Goal: Task Accomplishment & Management: Use online tool/utility

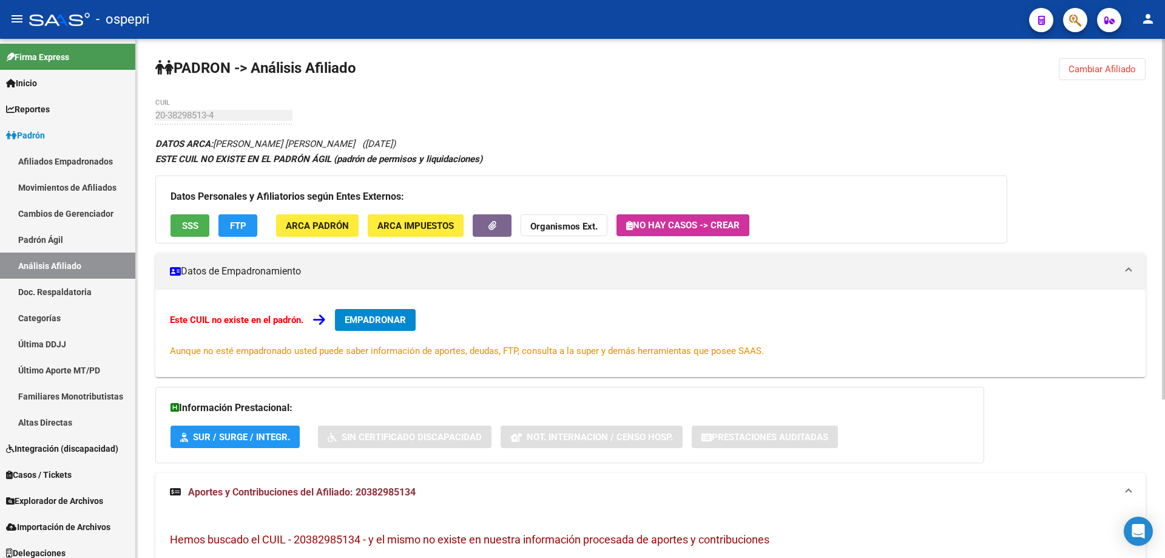
click at [1091, 70] on span "Cambiar Afiliado" at bounding box center [1102, 69] width 67 height 11
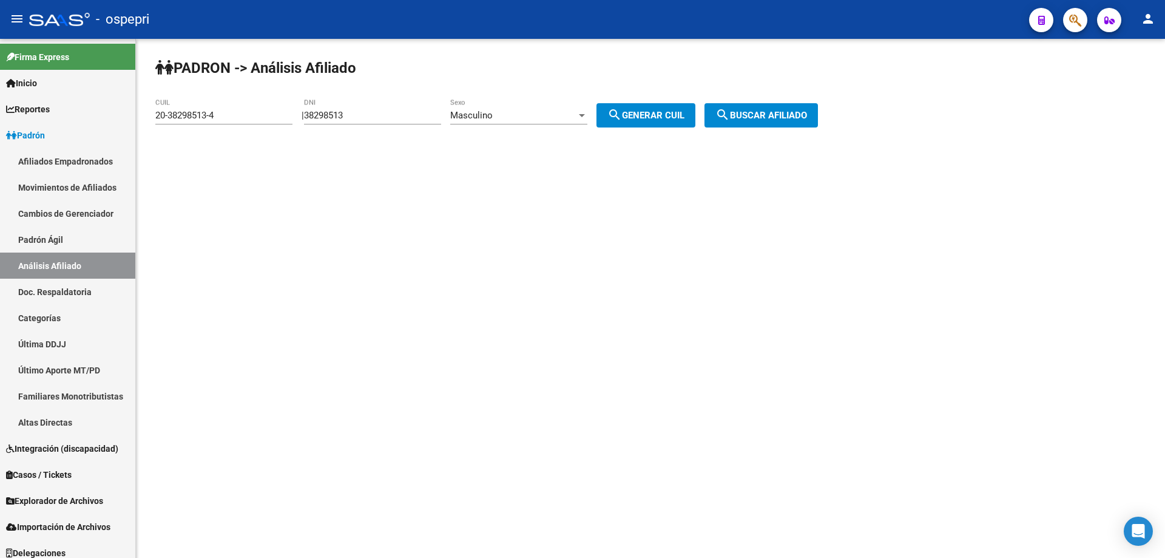
click at [334, 113] on input "38298513" at bounding box center [372, 115] width 137 height 11
paste input "70819761"
click at [334, 112] on input "70819761" at bounding box center [372, 115] width 137 height 11
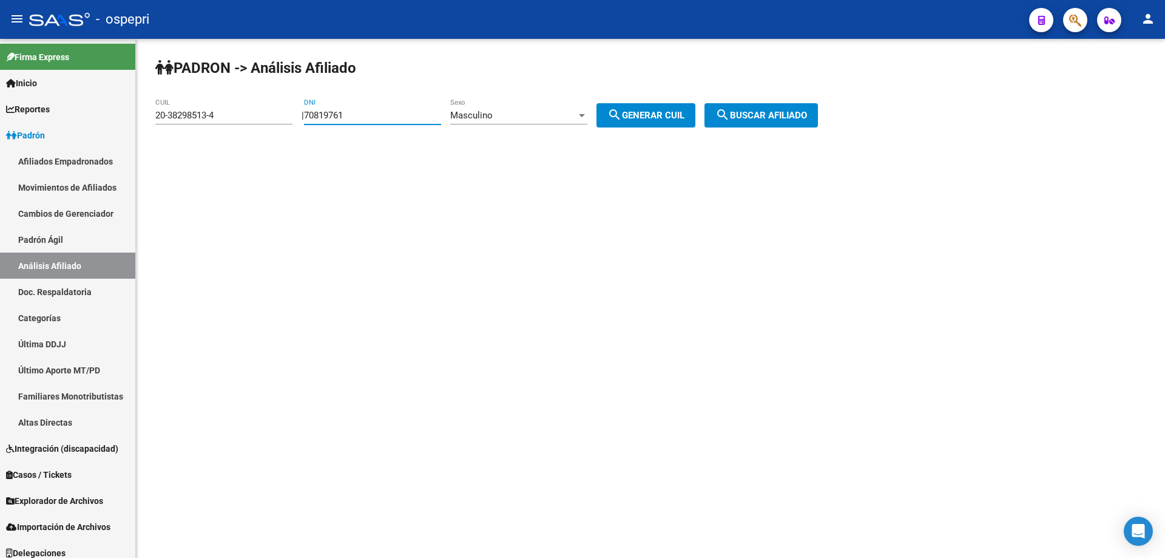
paste input "39129656"
type input "39129656"
click at [597, 103] on button "search Generar CUIL" at bounding box center [646, 115] width 99 height 24
type input "20-39129656-2"
click button "search Buscar afiliado" at bounding box center [761, 115] width 113 height 24
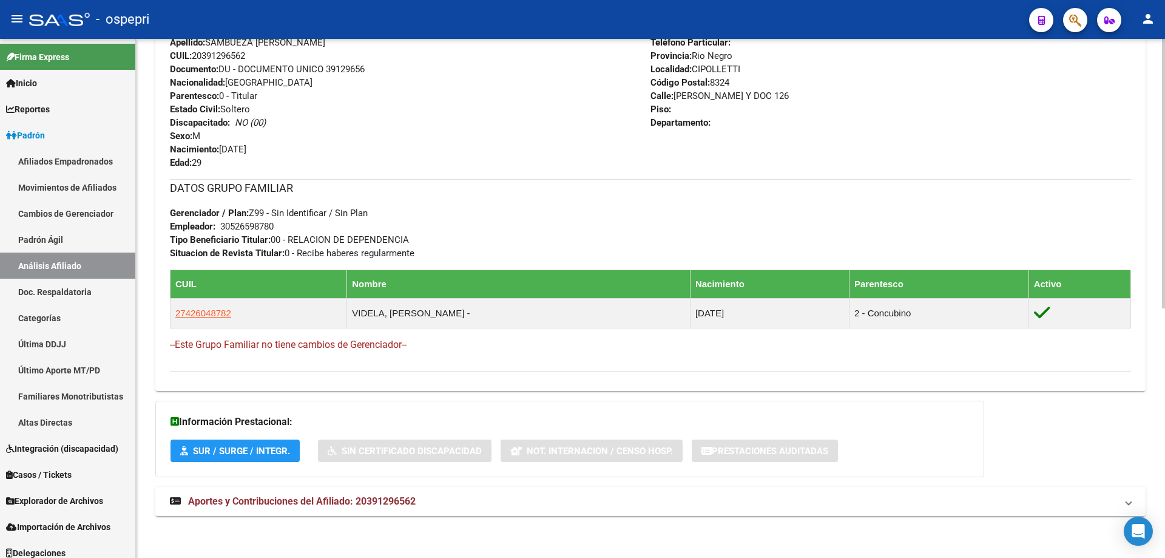
scroll to position [479, 0]
click at [369, 499] on span "Aportes y Contribuciones del Afiliado: 20391296562" at bounding box center [302, 501] width 228 height 12
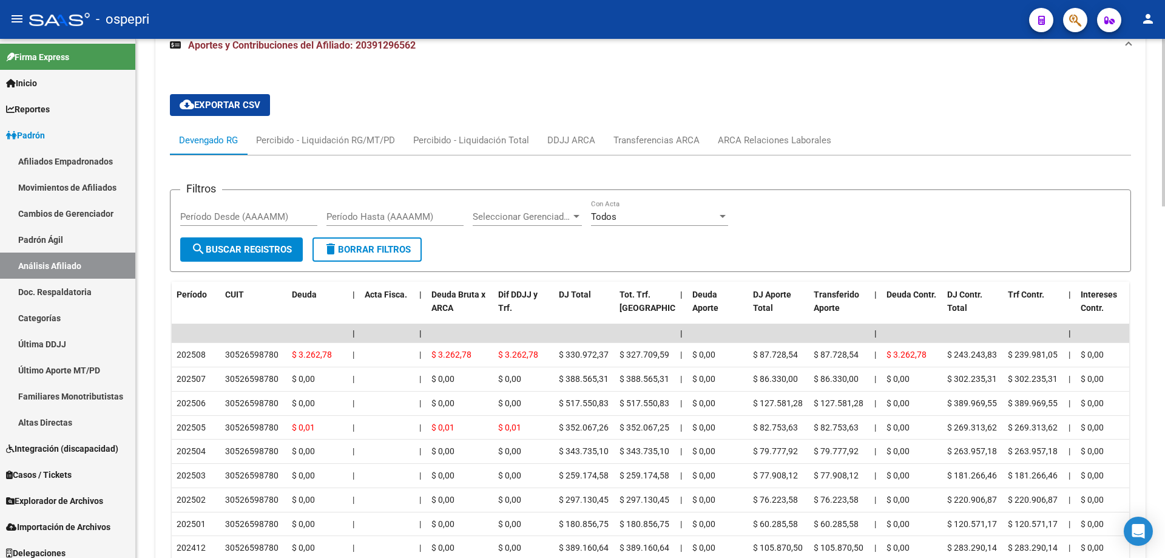
scroll to position [1088, 0]
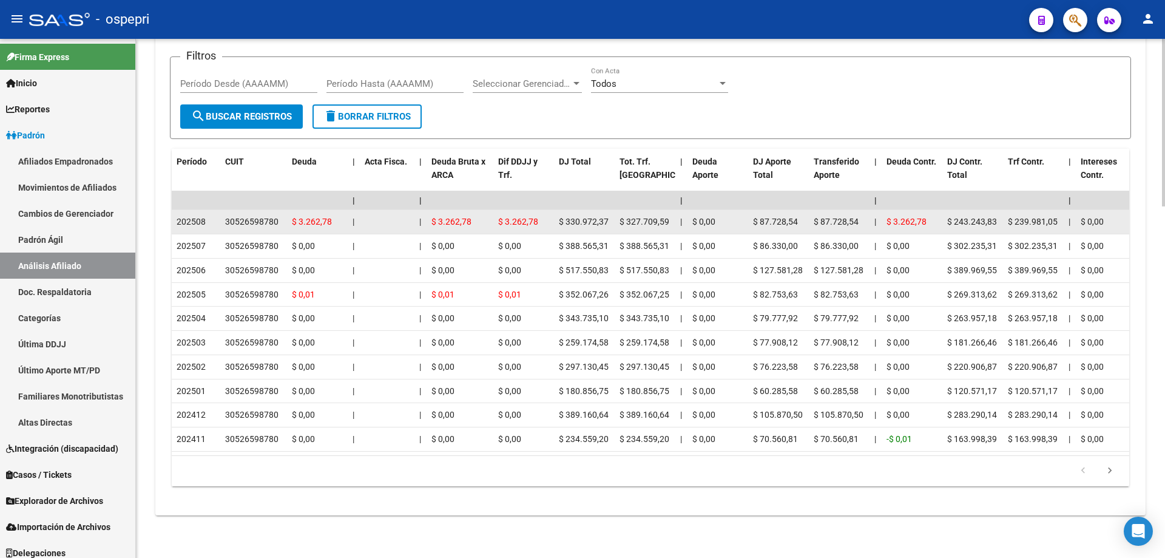
click at [263, 215] on div "30526598780" at bounding box center [251, 222] width 53 height 14
copy div "30526598780"
